Goal: Book appointment/travel/reservation

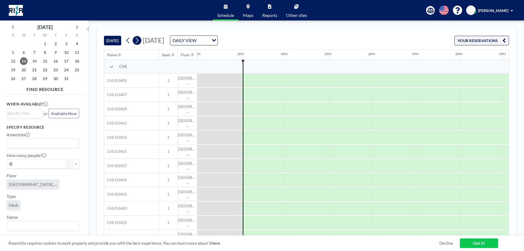
scroll to position [0, 611]
click at [137, 40] on icon at bounding box center [136, 40] width 5 height 8
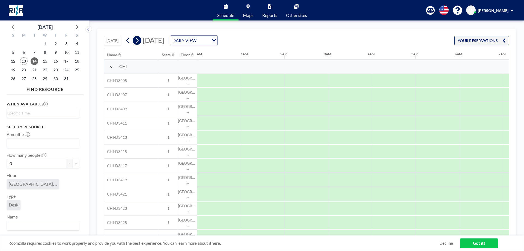
click at [137, 40] on icon at bounding box center [136, 40] width 5 height 8
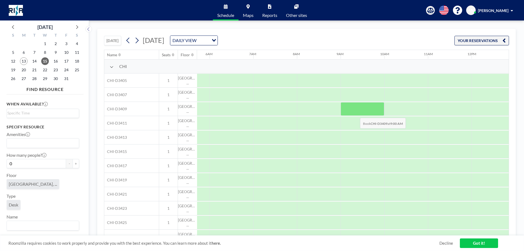
scroll to position [0, 306]
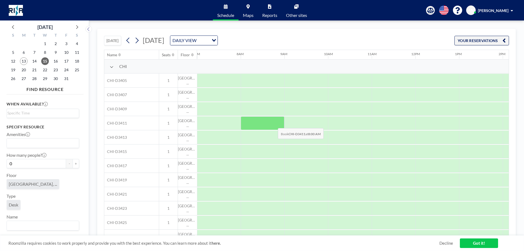
click at [273, 124] on div at bounding box center [263, 123] width 44 height 14
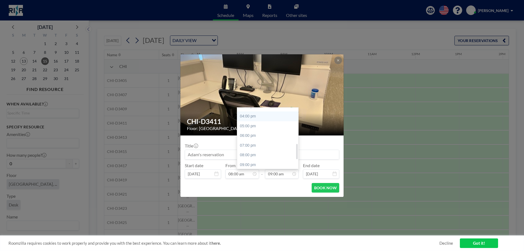
scroll to position [142, 0]
click at [257, 133] on div "05:00 pm" at bounding box center [269, 136] width 64 height 10
type input "05:00 pm"
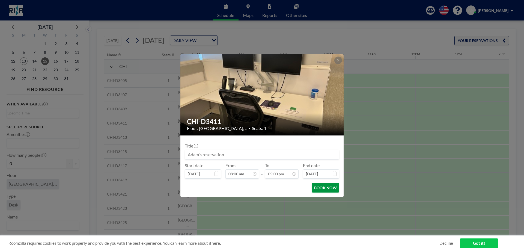
click at [331, 189] on button "BOOK NOW" at bounding box center [326, 188] width 28 height 10
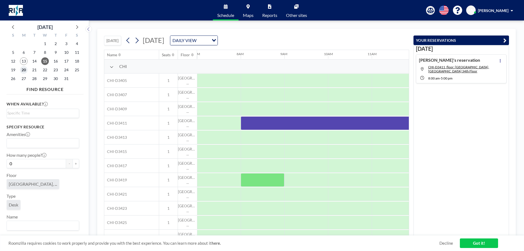
click at [22, 70] on span "20" at bounding box center [24, 70] width 8 height 8
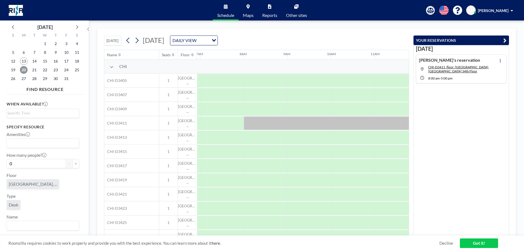
scroll to position [0, 306]
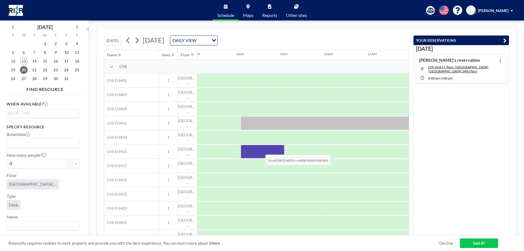
click at [261, 150] on div at bounding box center [263, 152] width 44 height 14
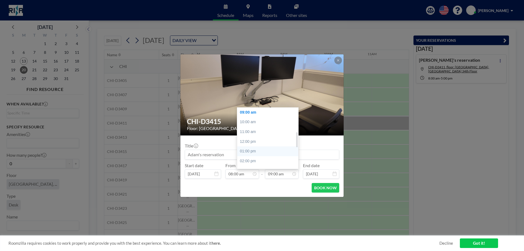
scroll to position [115, 0]
click at [260, 165] on div "05:00 pm" at bounding box center [269, 163] width 64 height 10
type input "05:00 pm"
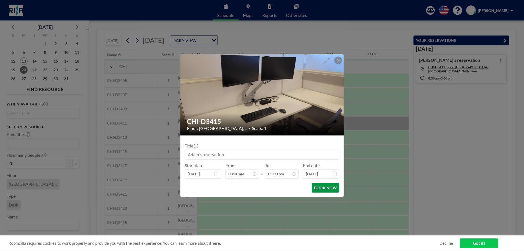
scroll to position [165, 0]
click at [316, 191] on button "BOOK NOW" at bounding box center [326, 188] width 28 height 10
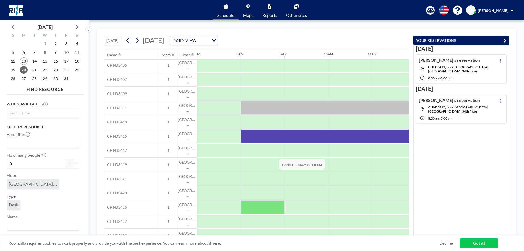
scroll to position [0, 306]
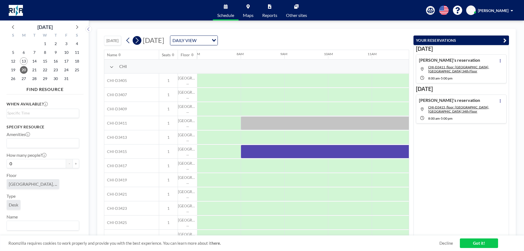
click at [139, 40] on icon at bounding box center [136, 40] width 5 height 8
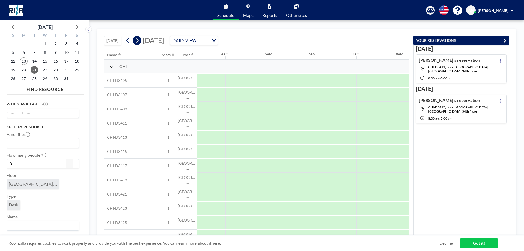
click at [139, 40] on icon at bounding box center [136, 40] width 5 height 8
click at [298, 12] on link "Other sites" at bounding box center [297, 10] width 30 height 20
